Goal: Task Accomplishment & Management: Complete application form

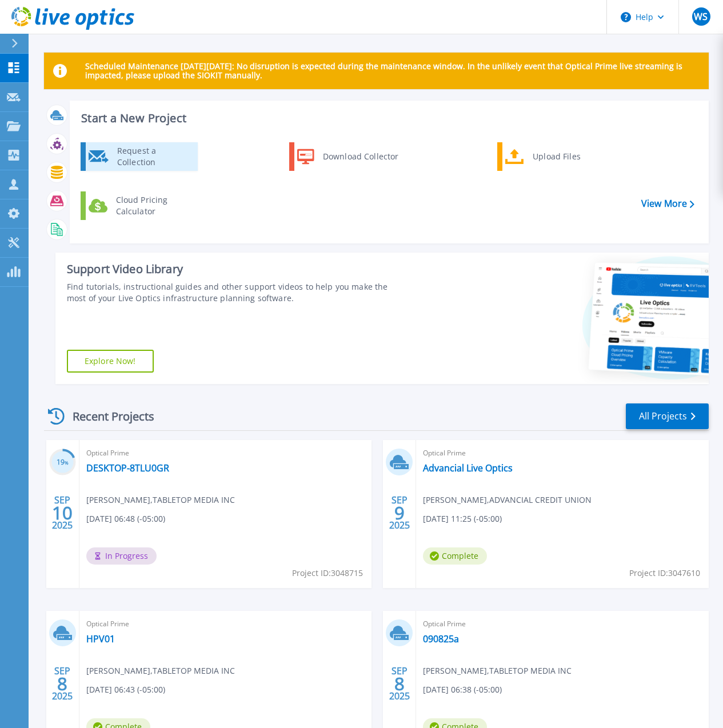
click at [137, 161] on div "Request a Collection" at bounding box center [152, 156] width 83 height 23
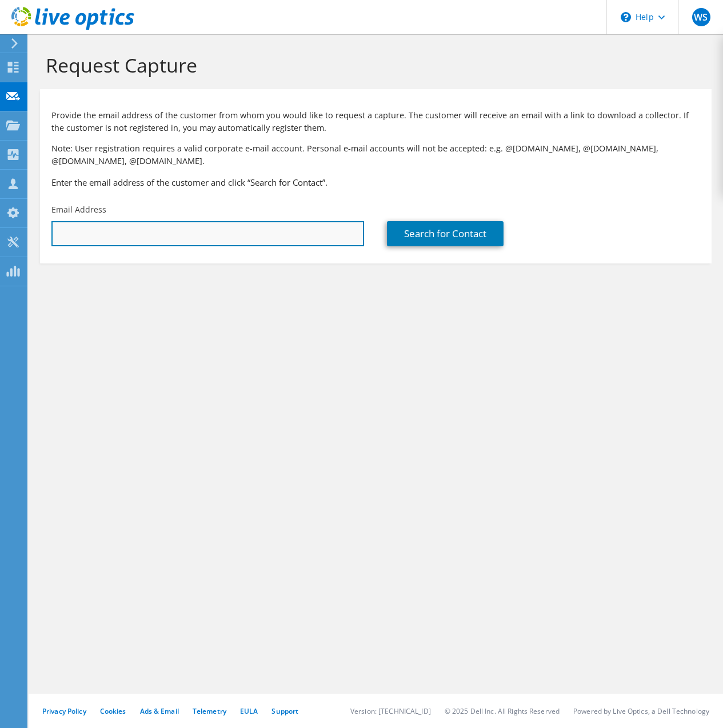
drag, startPoint x: 95, startPoint y: 238, endPoint x: 124, endPoint y: 237, distance: 28.6
click at [95, 238] on input "text" at bounding box center [207, 233] width 313 height 25
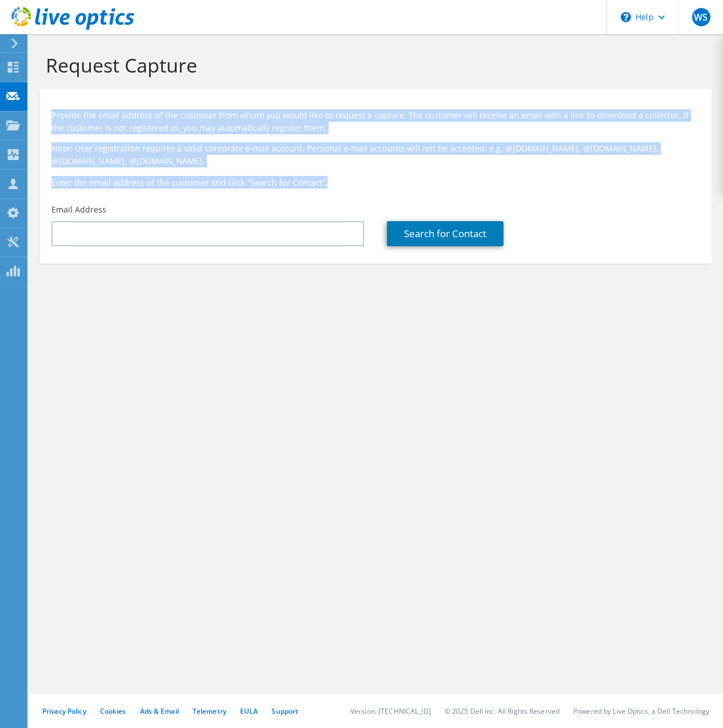
drag, startPoint x: 346, startPoint y: 185, endPoint x: 54, endPoint y: 120, distance: 299.4
click at [54, 120] on div "Provide the email address of the customer from whom you would like to request a…" at bounding box center [376, 146] width 672 height 103
click at [94, 96] on div "Provide the email address of the customer from whom you would like to request a…" at bounding box center [376, 146] width 672 height 103
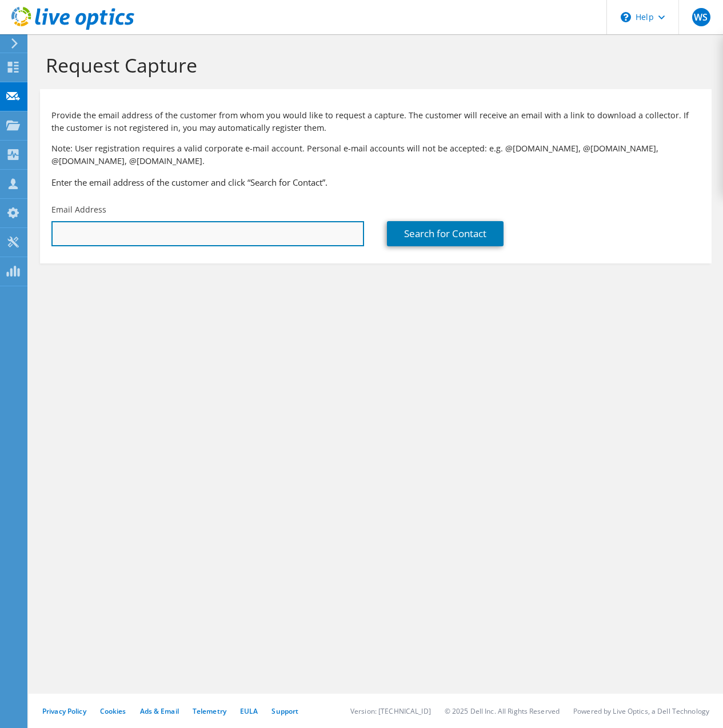
click at [179, 240] on input "text" at bounding box center [207, 233] width 313 height 25
paste input "[PERSON_NAME][EMAIL_ADDRESS][DOMAIN_NAME]"
type input "[PERSON_NAME][EMAIL_ADDRESS][DOMAIN_NAME]"
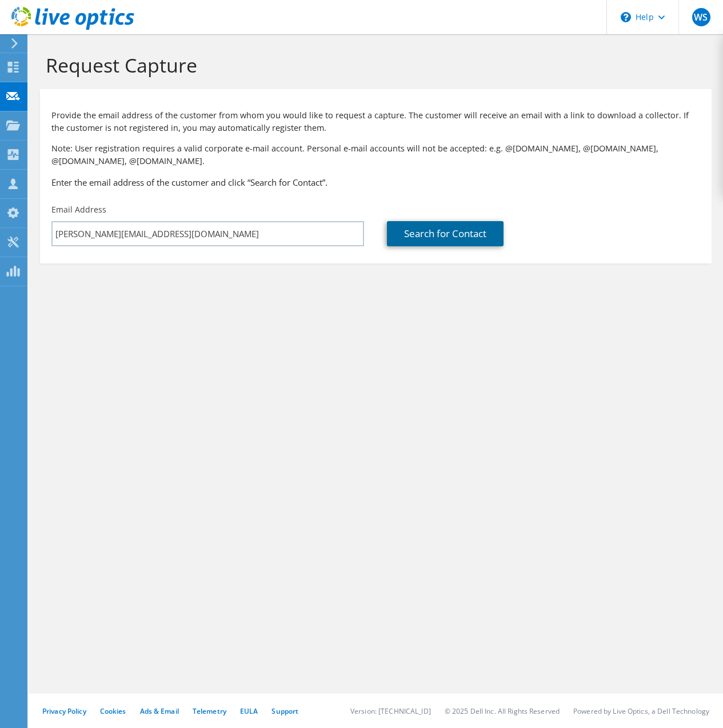
click at [427, 230] on link "Search for Contact" at bounding box center [445, 233] width 117 height 25
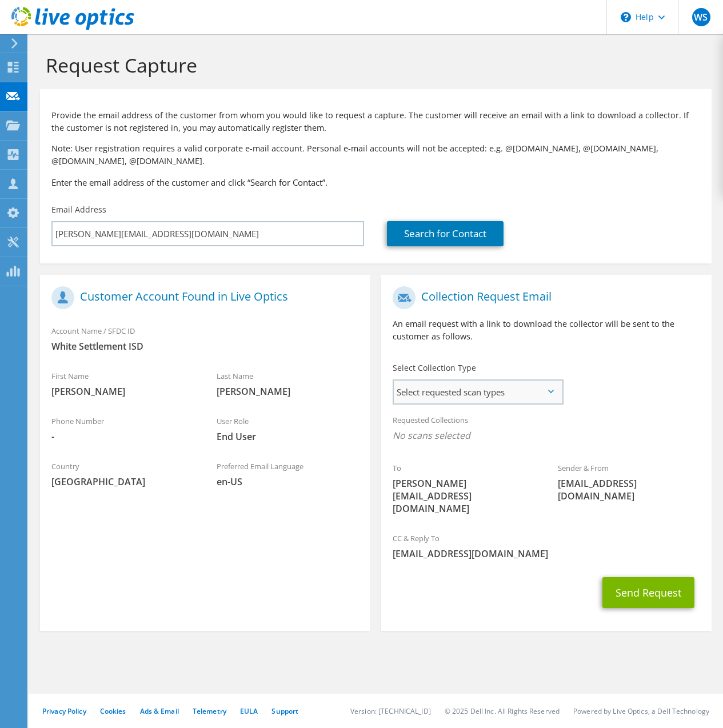
click at [494, 390] on span "Select requested scan types" at bounding box center [478, 392] width 168 height 23
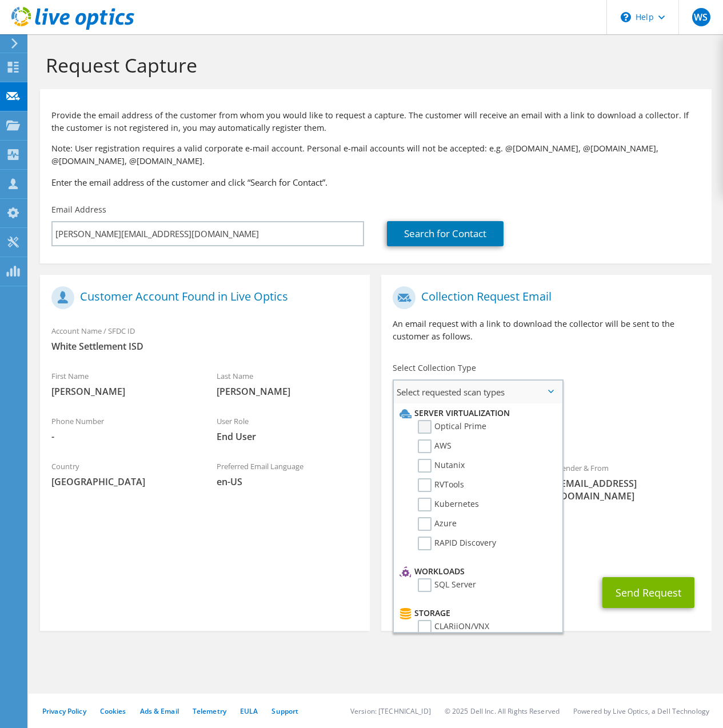
click at [431, 425] on label "Optical Prime" at bounding box center [452, 427] width 69 height 14
click at [0, 0] on input "Optical Prime" at bounding box center [0, 0] width 0 height 0
click at [638, 394] on div "To [PERSON_NAME][EMAIL_ADDRESS][DOMAIN_NAME] Sender & From [EMAIL_ADDRESS][DOMA…" at bounding box center [546, 405] width 330 height 249
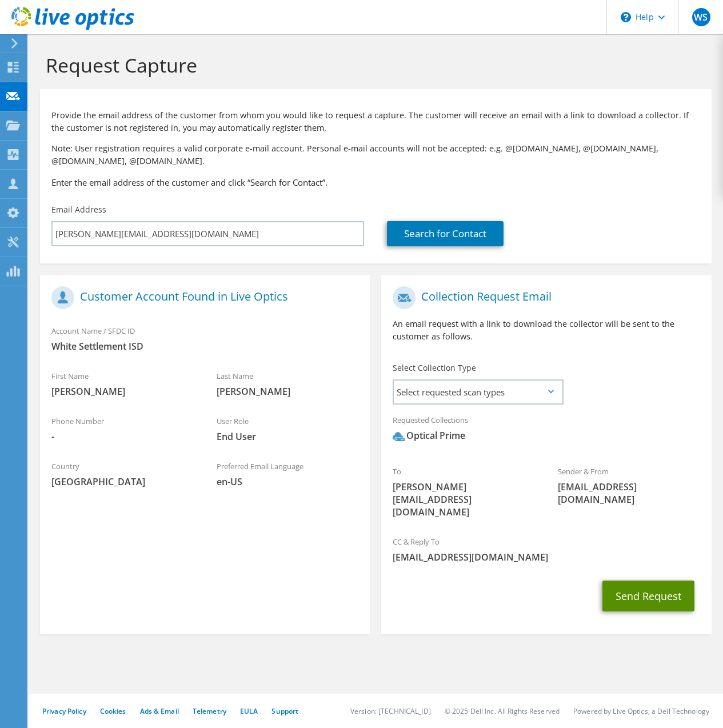
click at [656, 581] on button "Send Request" at bounding box center [649, 596] width 92 height 31
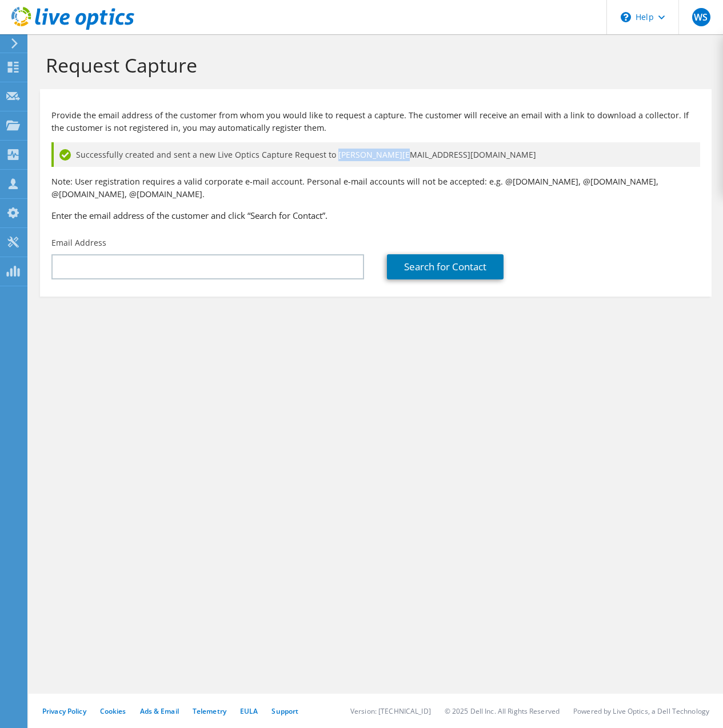
drag, startPoint x: 392, startPoint y: 155, endPoint x: 329, endPoint y: 156, distance: 62.9
click at [329, 156] on div "Successfully created and sent a new Live Optics Capture Request to [PERSON_NAME…" at bounding box center [375, 154] width 649 height 25
